Goal: Task Accomplishment & Management: Use online tool/utility

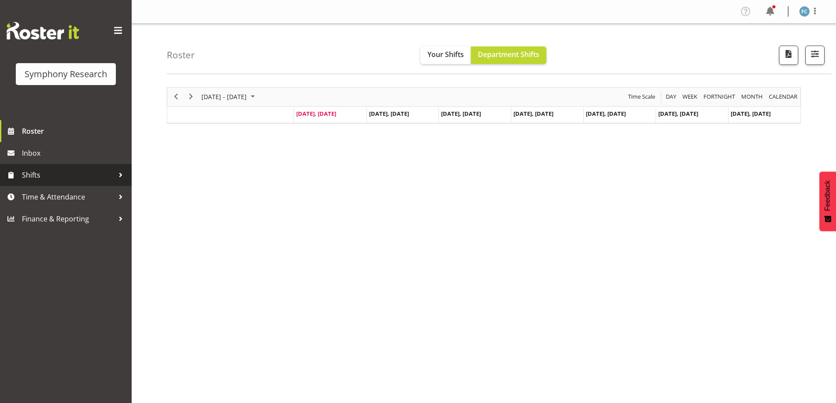
click at [60, 175] on span "Shifts" at bounding box center [68, 174] width 92 height 13
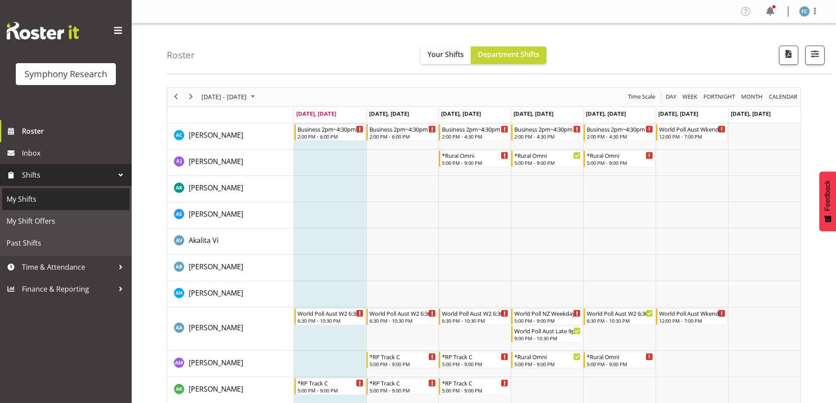
click at [88, 199] on span "My Shifts" at bounding box center [66, 199] width 118 height 13
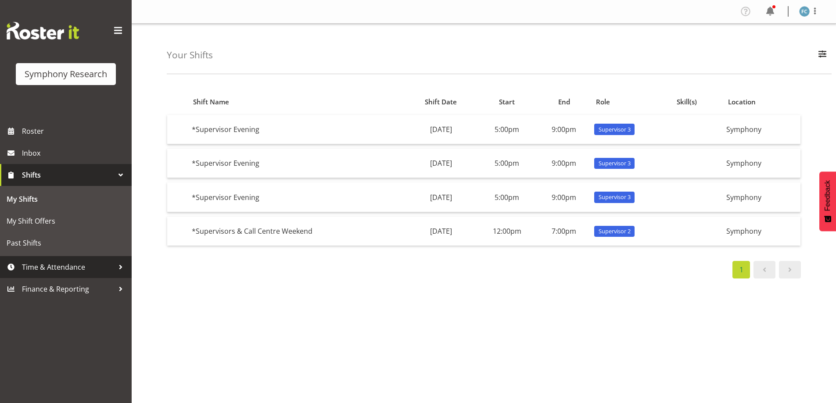
click at [118, 266] on div at bounding box center [120, 267] width 13 height 13
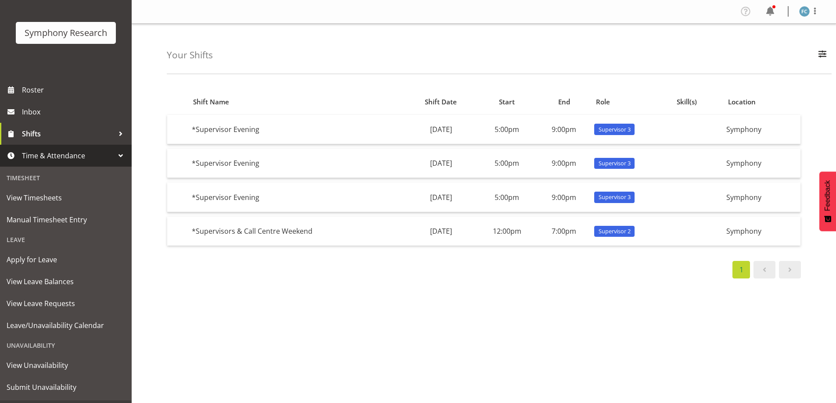
scroll to position [61, 0]
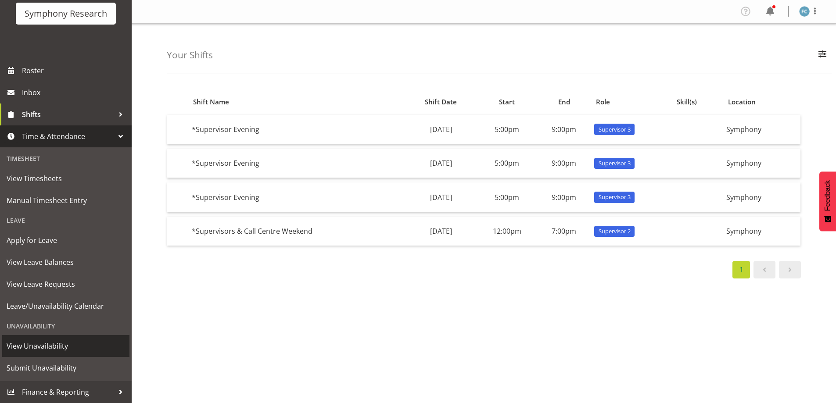
click at [91, 351] on span "View Unavailability" at bounding box center [66, 346] width 118 height 13
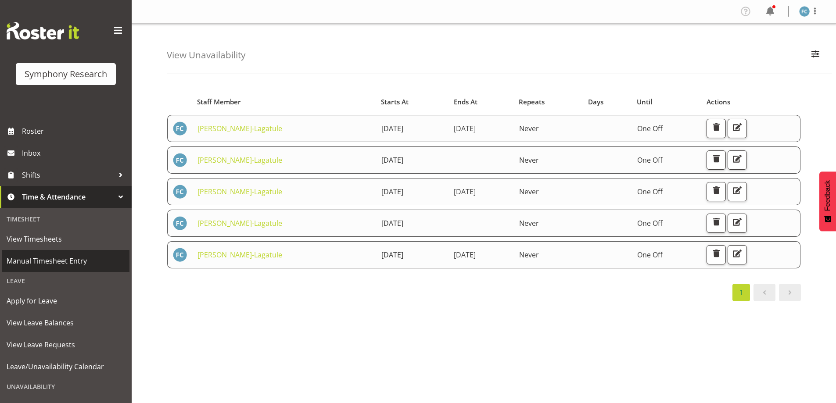
click at [44, 258] on span "Manual Timesheet Entry" at bounding box center [66, 260] width 118 height 13
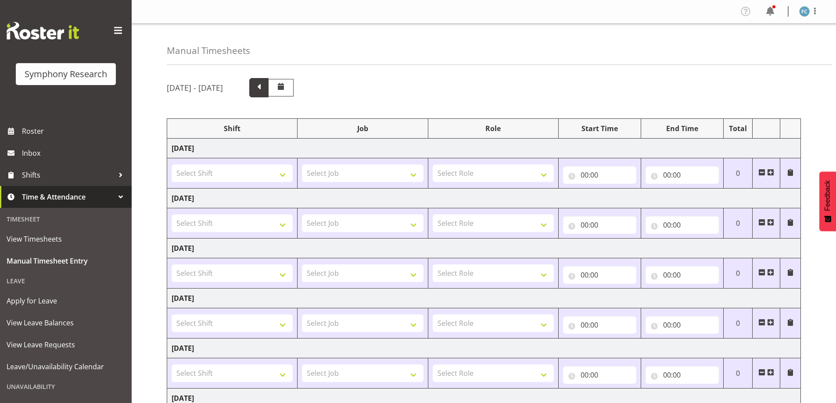
click at [265, 84] on span at bounding box center [258, 86] width 11 height 11
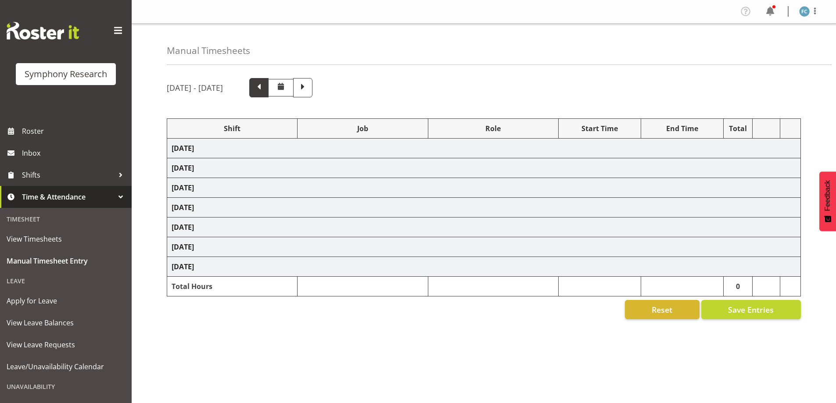
select select "48116"
select select "10242"
select select "48116"
select select "10458"
select select "48116"
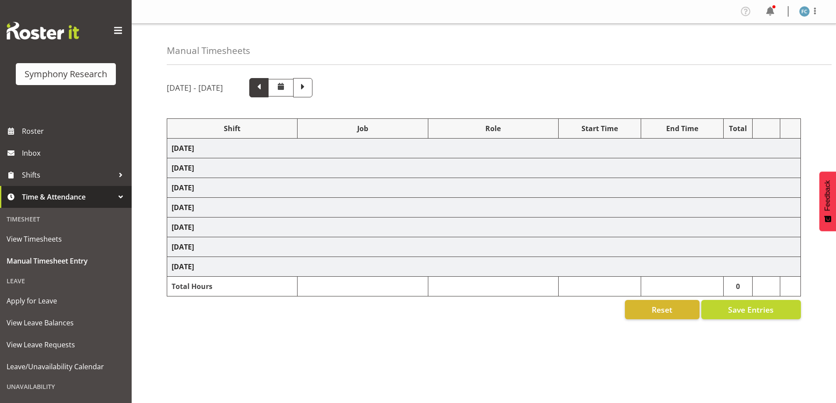
select select "10420"
select select "48116"
select select "9636"
select select "48116"
select select "10239"
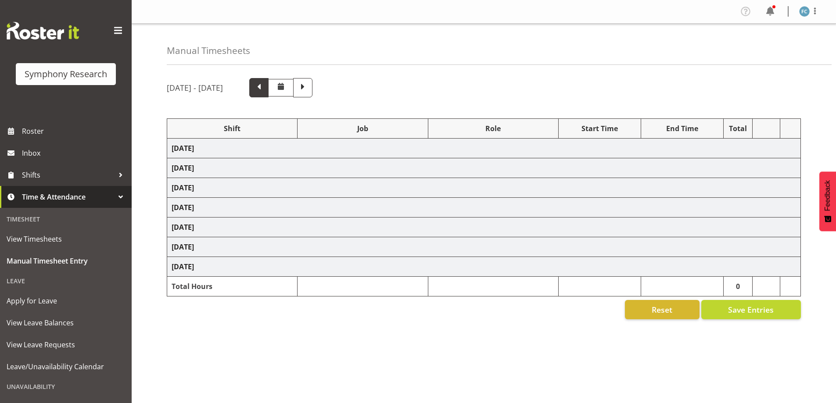
select select "48116"
select select "10458"
select select "48116"
select select "10239"
select select "57511"
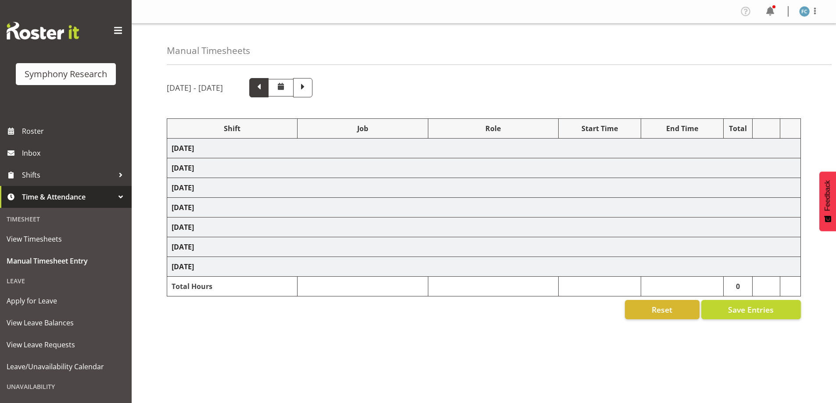
select select "10499"
select select "48116"
select select "10458"
select select "48116"
select select "10499"
